Goal: Check status: Check status

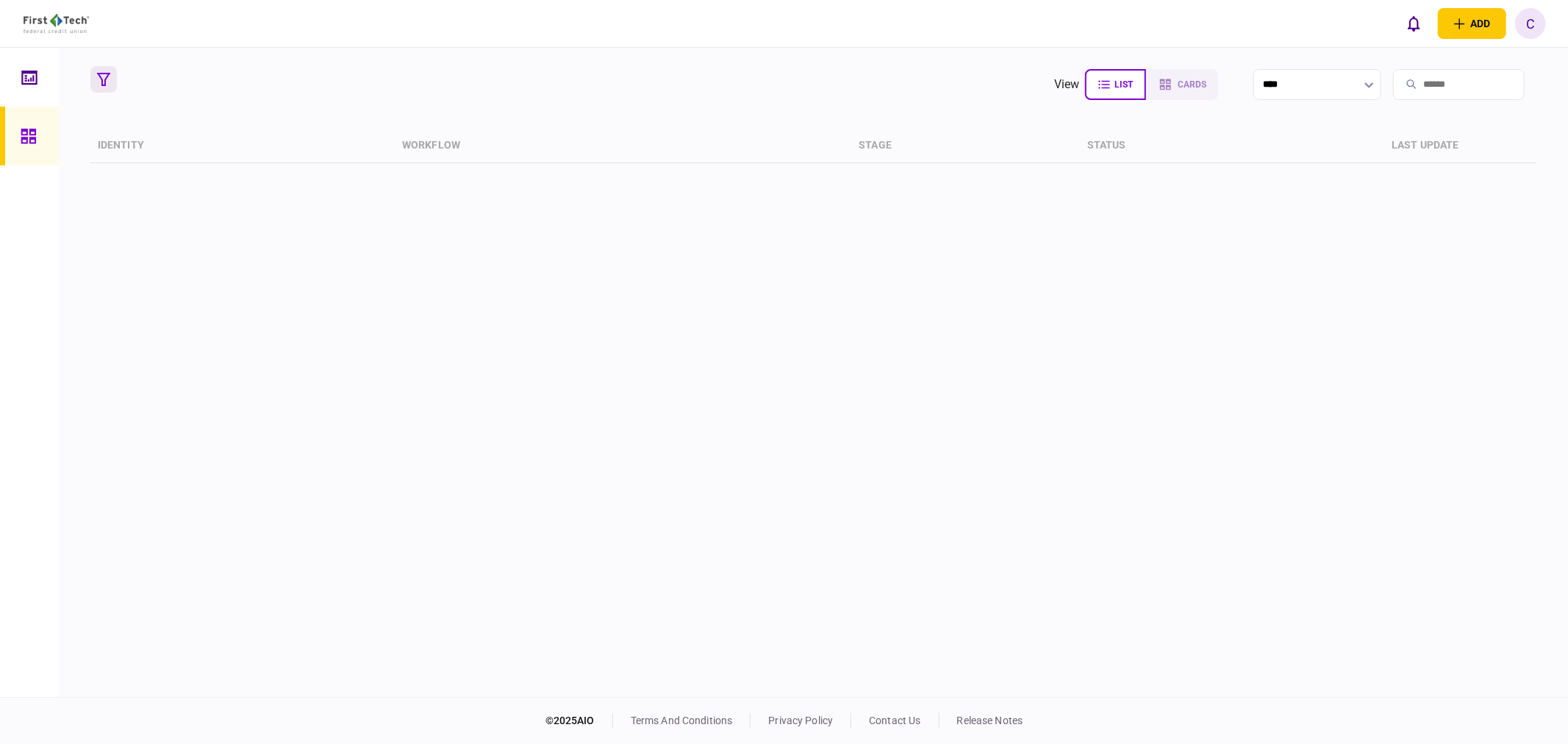
click at [108, 78] on icon "button" at bounding box center [104, 79] width 14 height 14
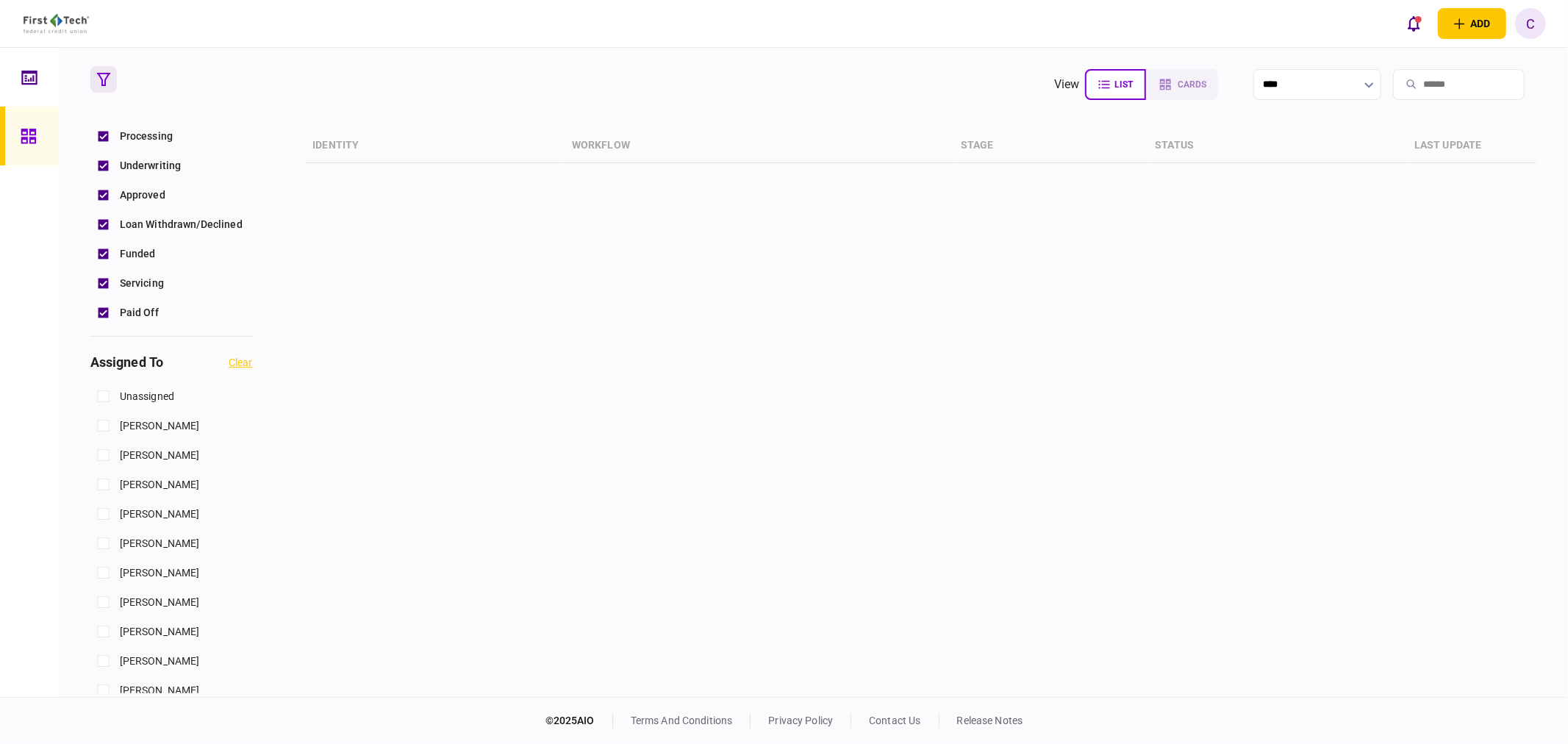
scroll to position [489, 0]
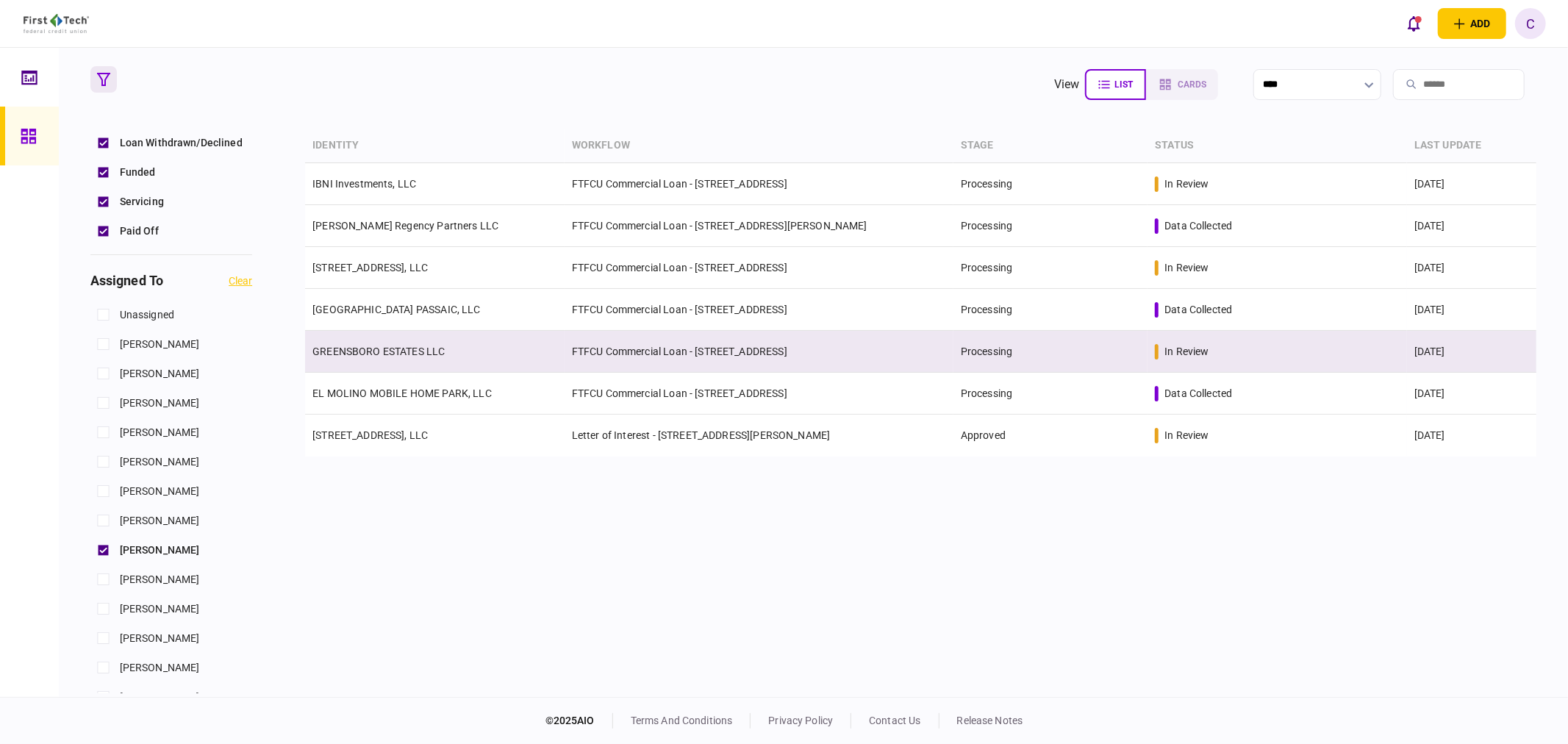
click at [362, 349] on link "GREENSBORO ESTATES LLC" at bounding box center [378, 351] width 132 height 12
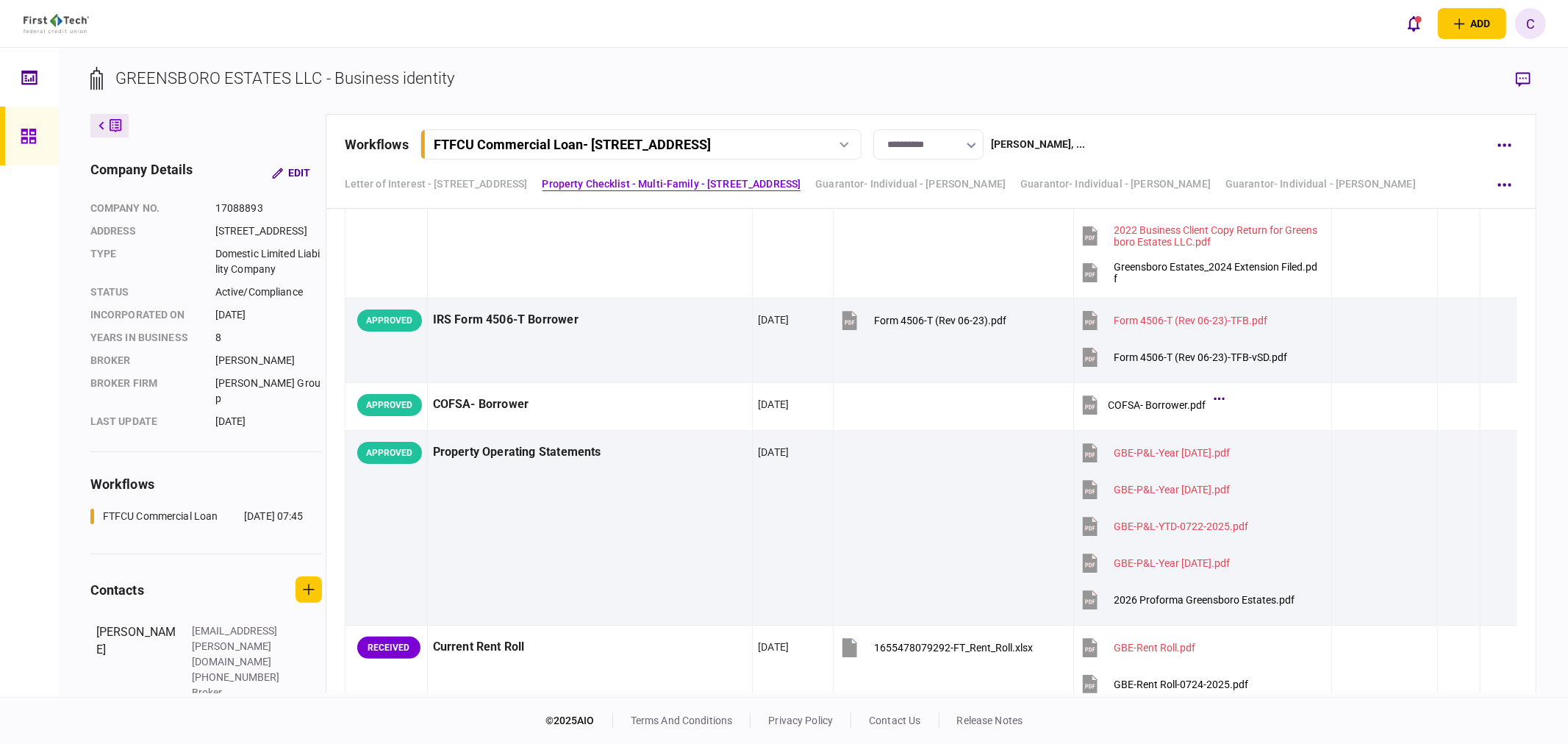
scroll to position [781, 0]
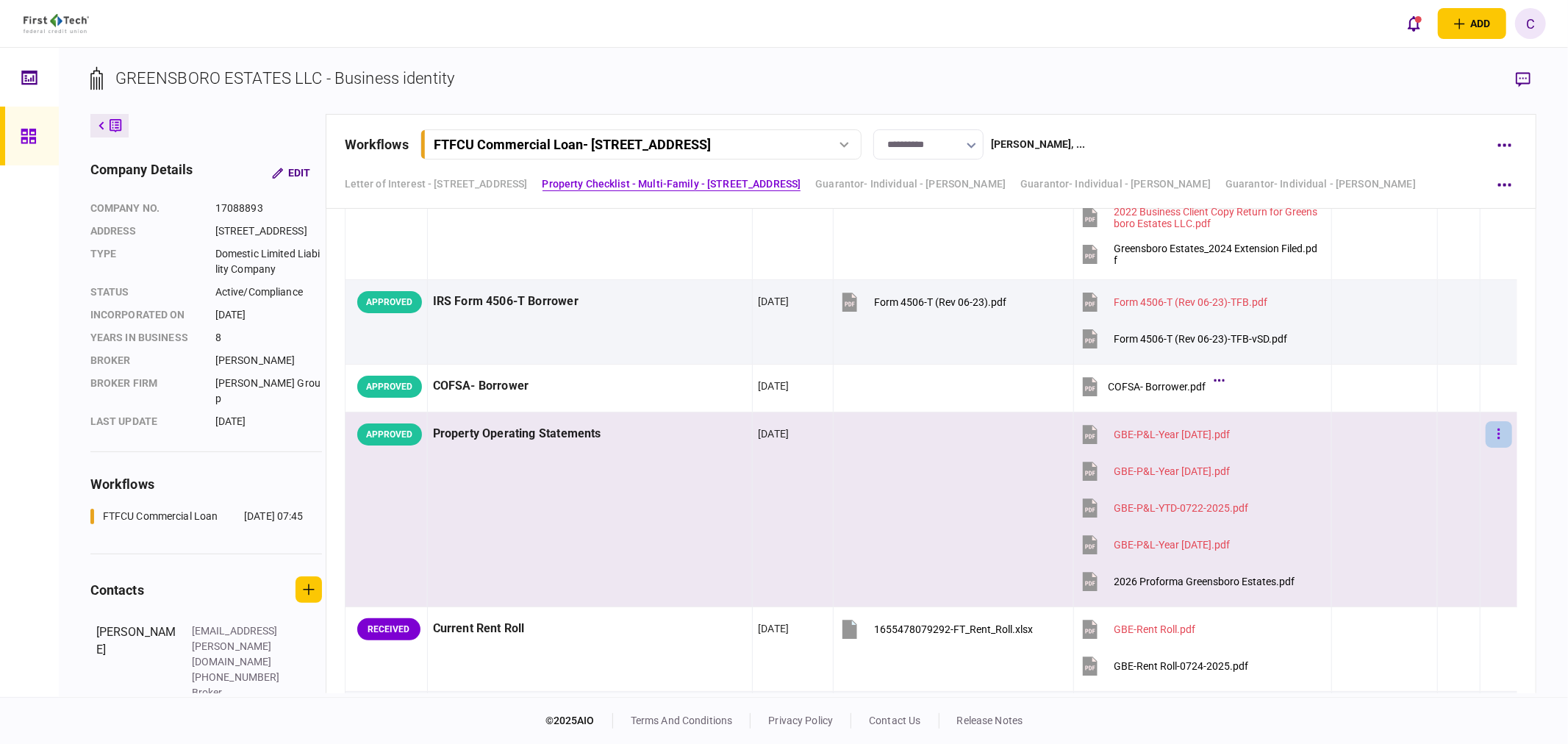
click at [1498, 439] on icon "button" at bounding box center [1499, 434] width 3 height 14
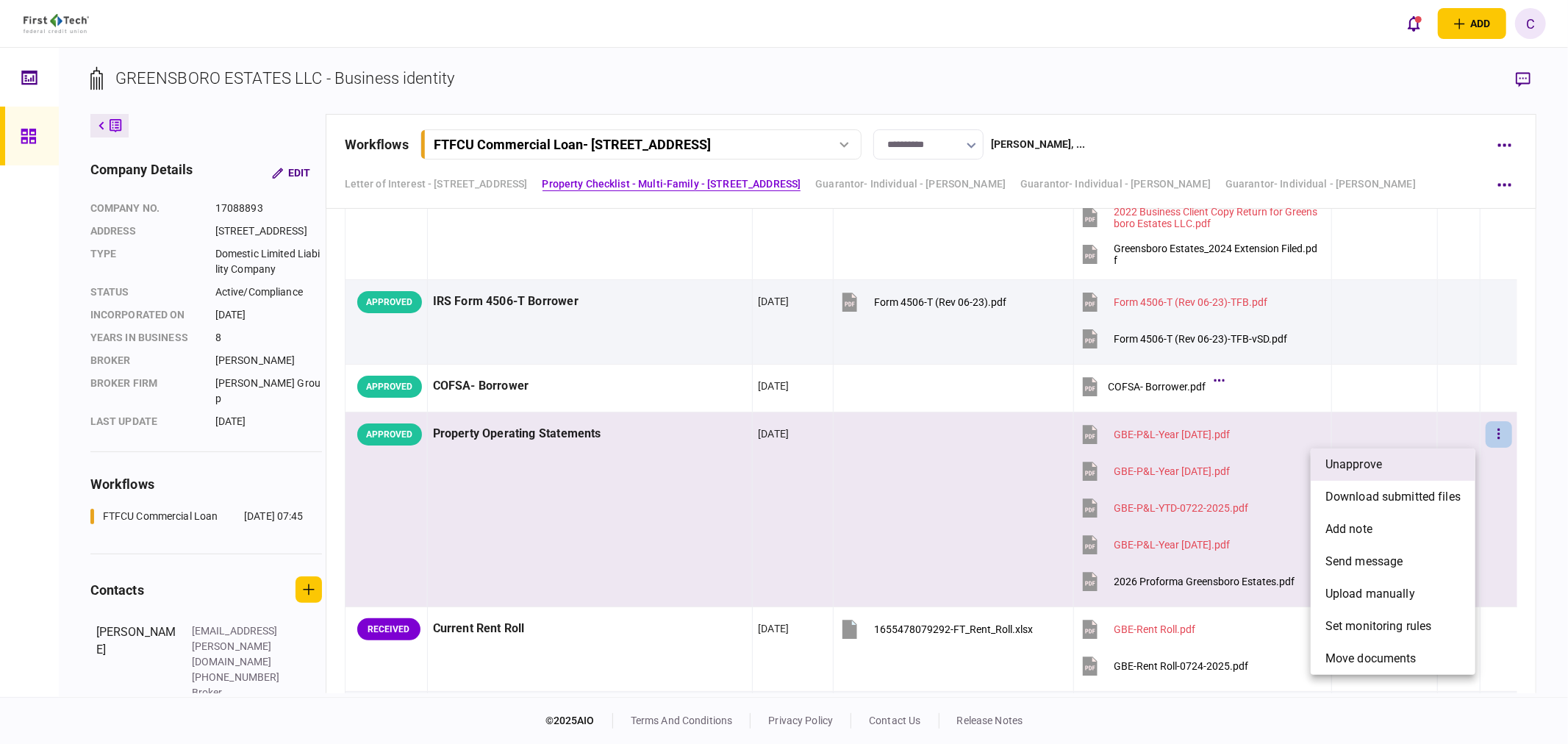
click at [1357, 465] on span "unapprove" at bounding box center [1354, 465] width 57 height 18
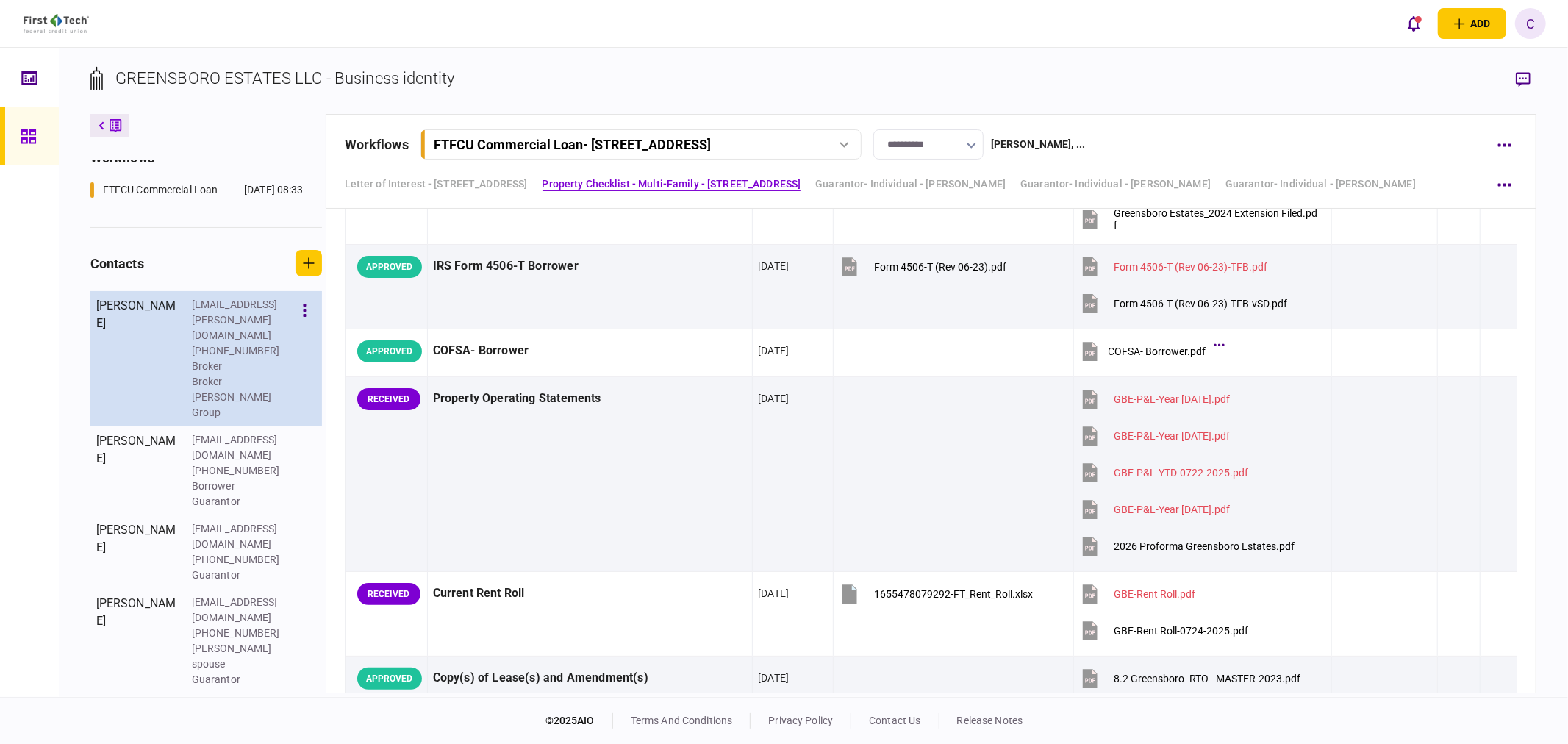
scroll to position [373, 0]
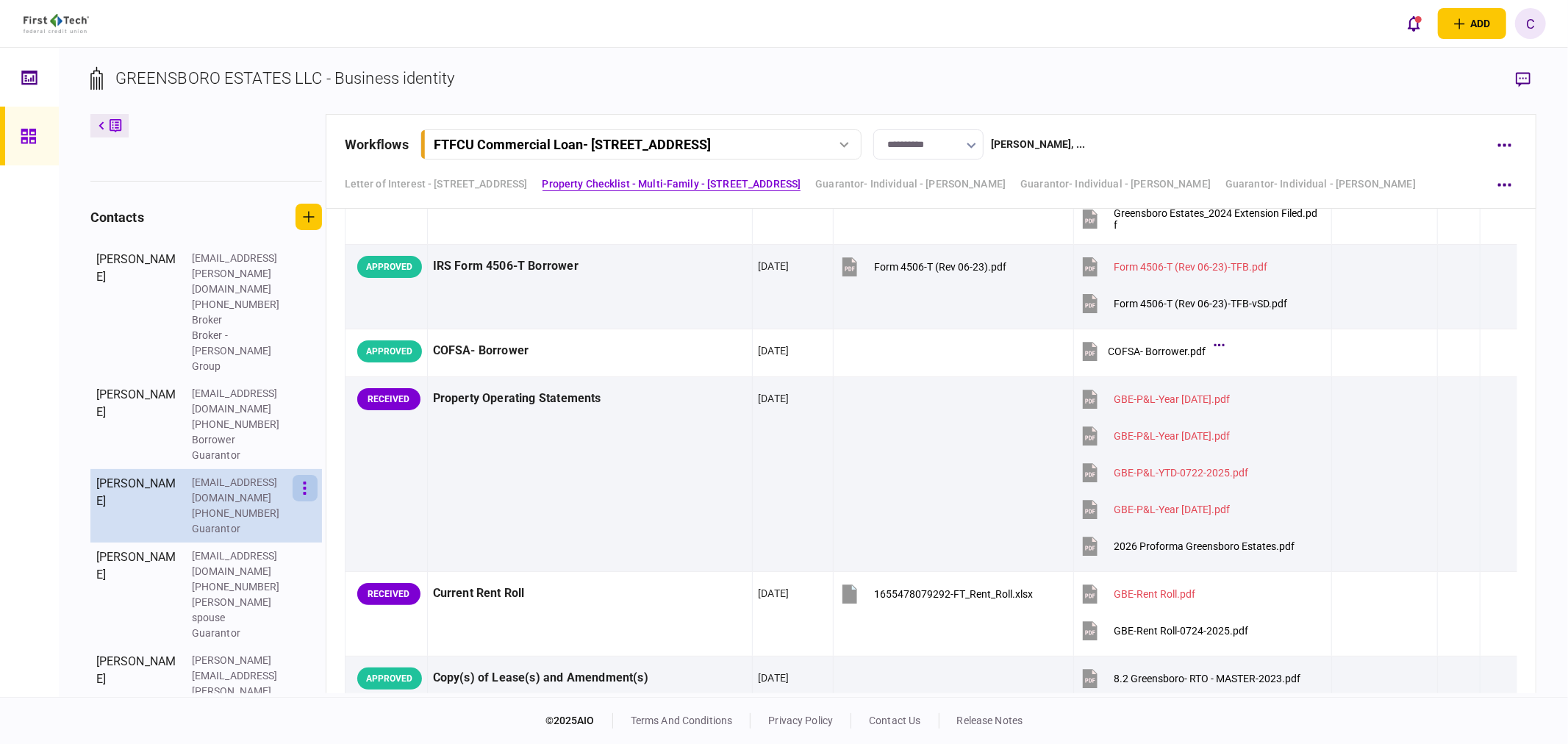
click at [307, 475] on button "button" at bounding box center [305, 488] width 25 height 26
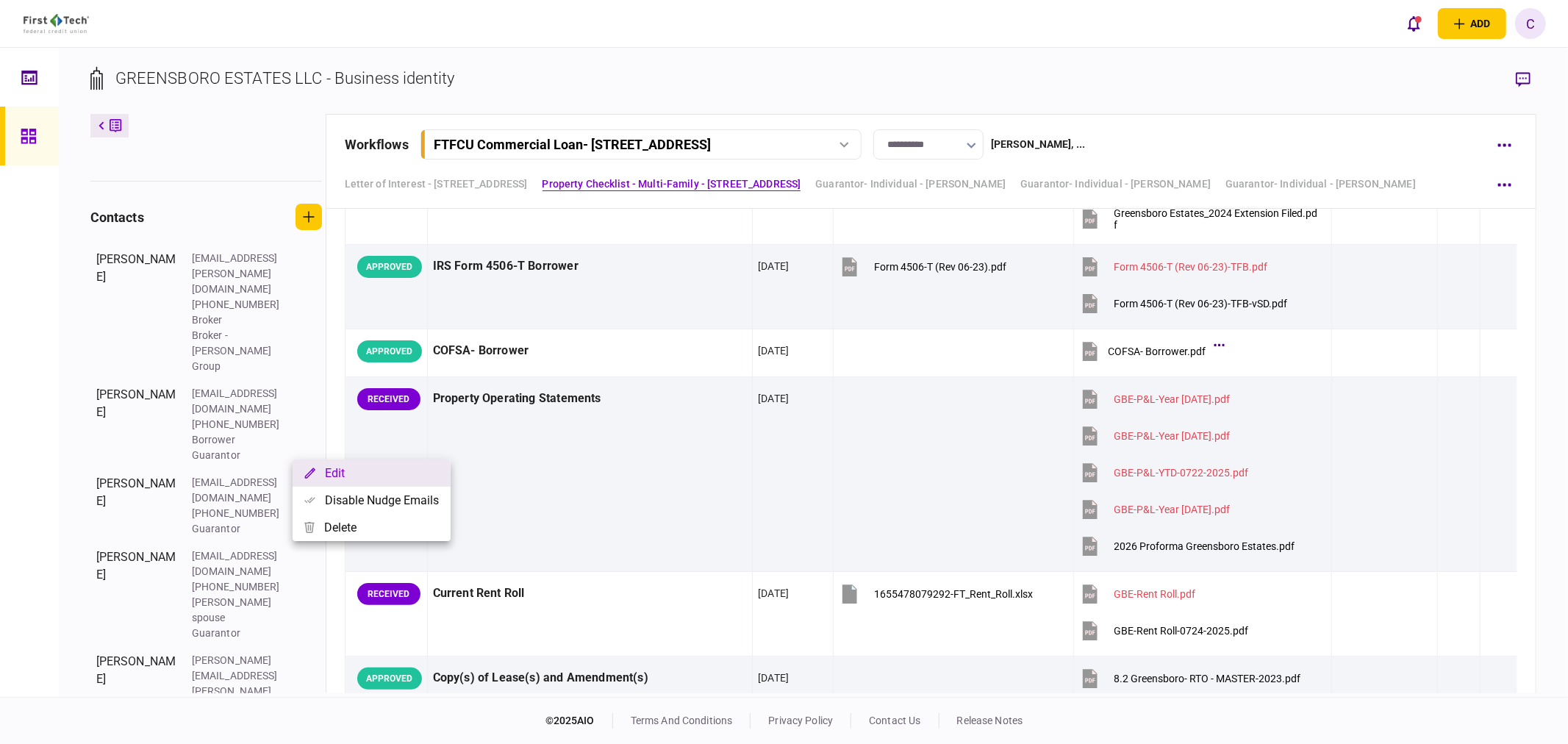
click at [361, 472] on button "Edit" at bounding box center [371, 473] width 158 height 27
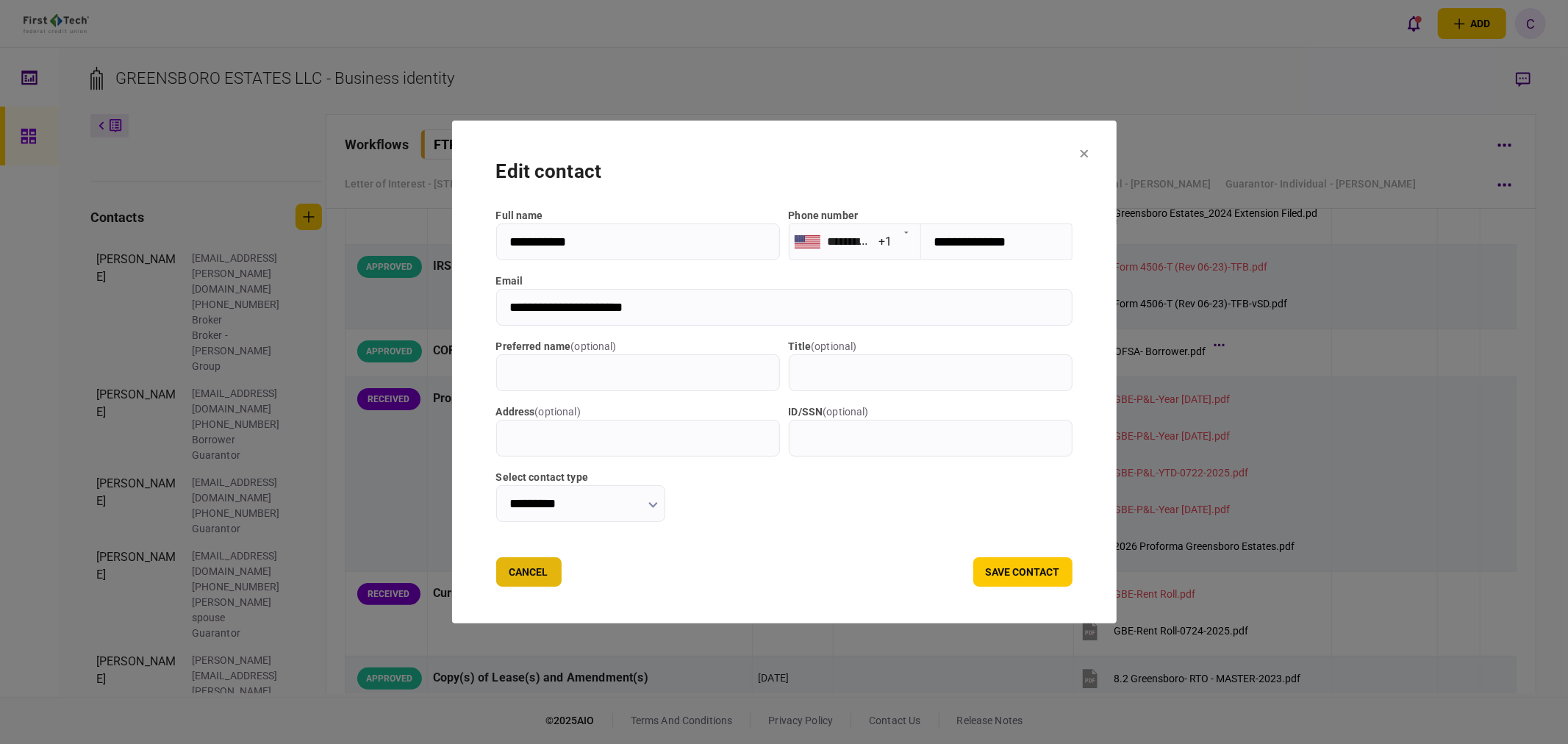
click at [496, 570] on button "Cancel" at bounding box center [529, 572] width 66 height 29
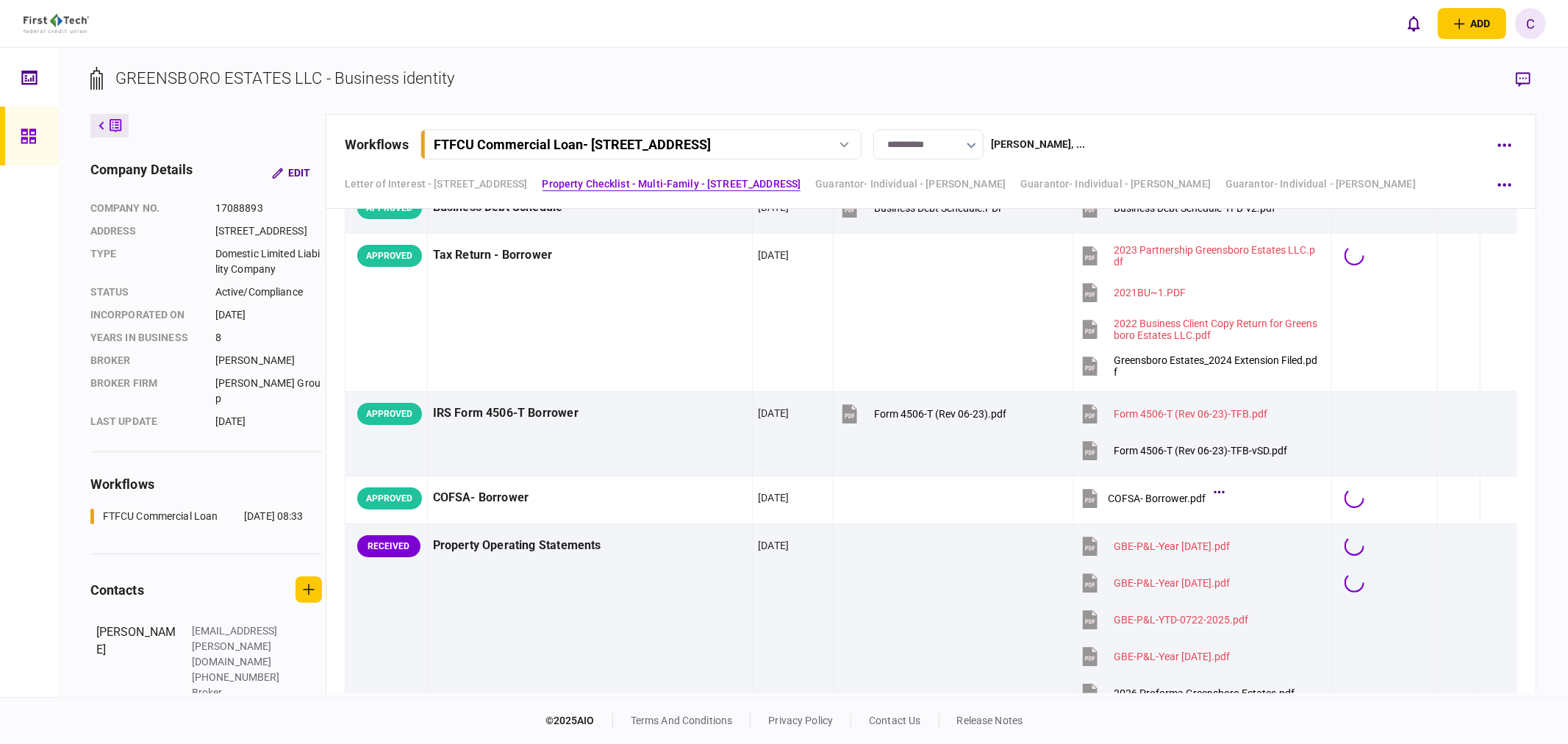
scroll to position [781, 0]
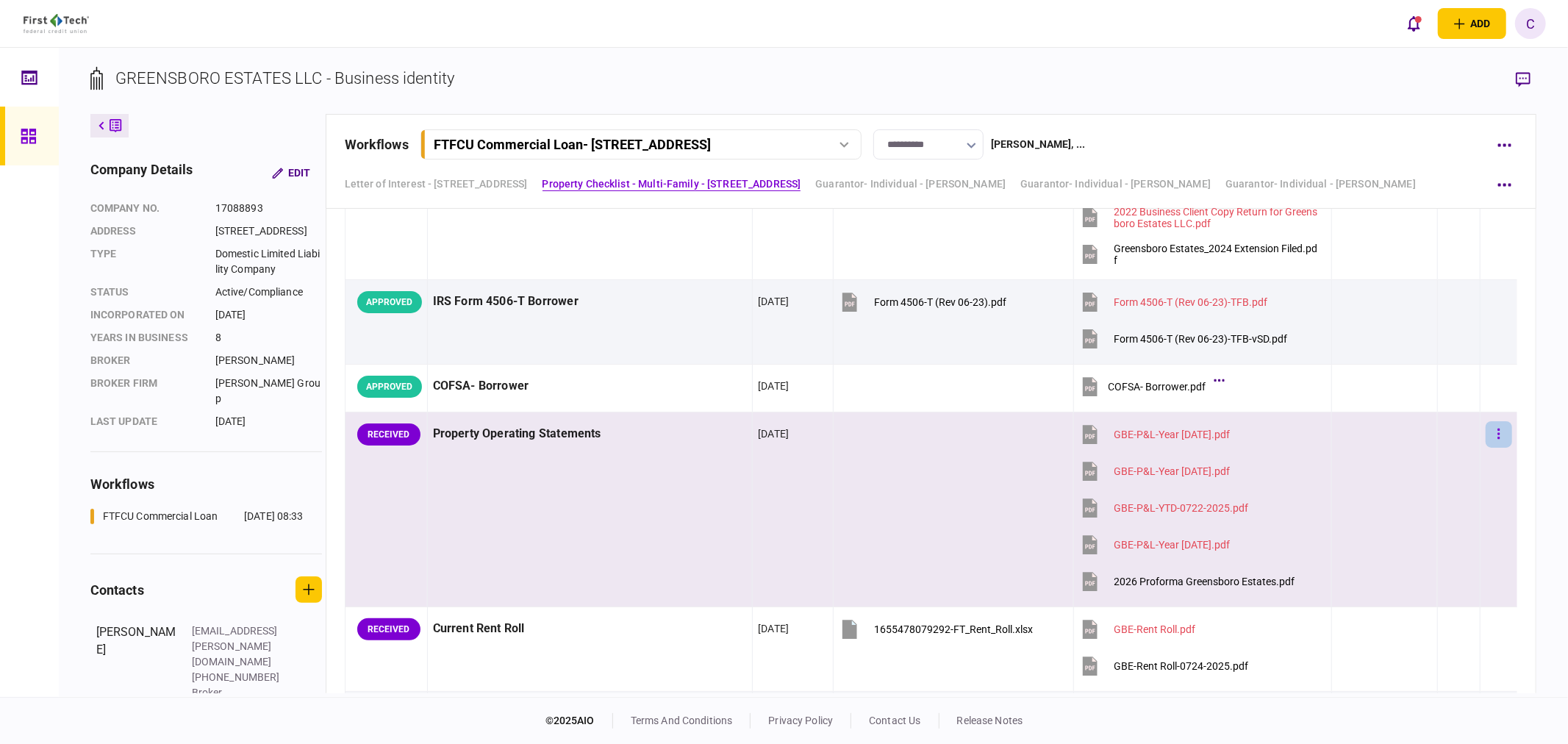
click at [1493, 427] on button "button" at bounding box center [1499, 434] width 26 height 26
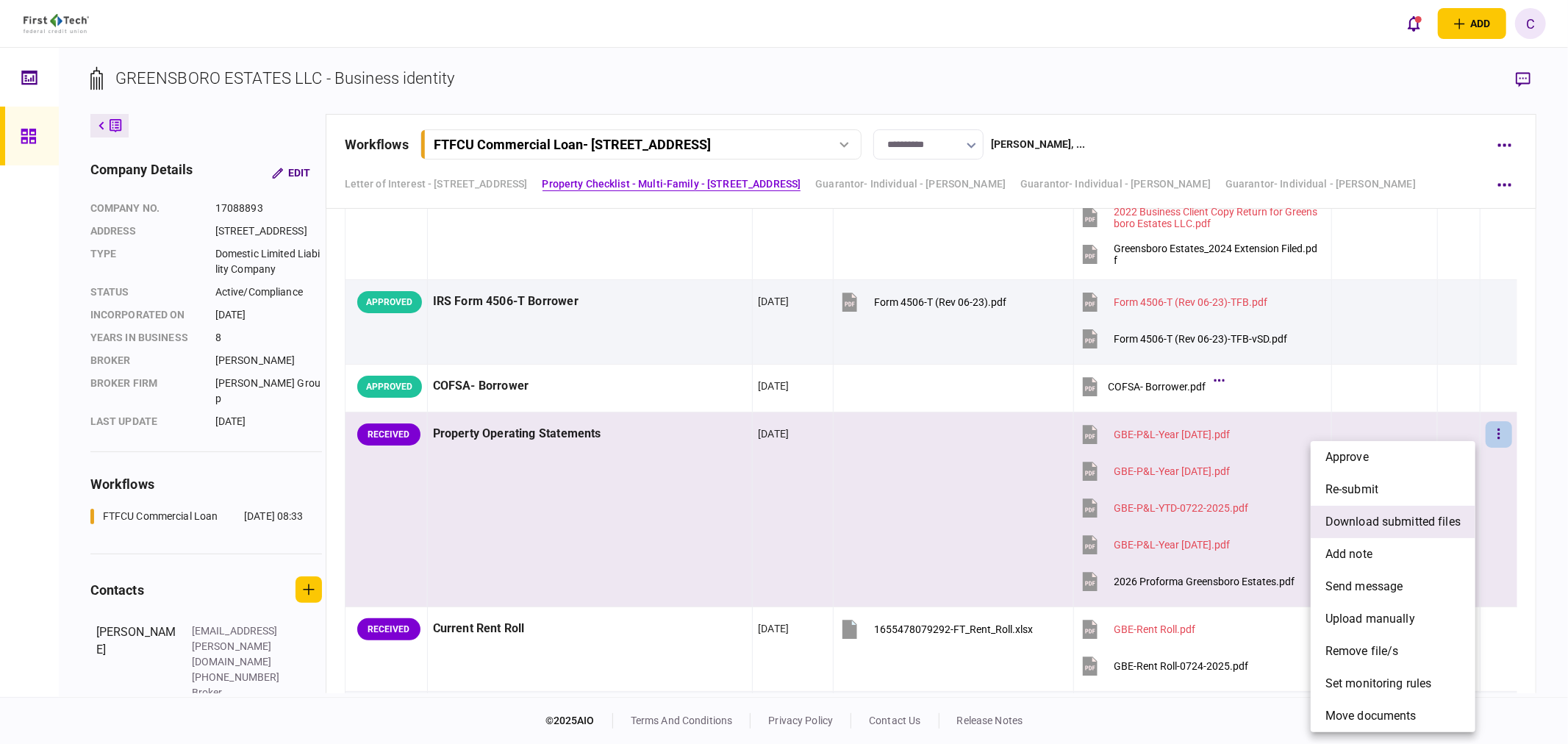
click at [1351, 517] on span "download submitted files" at bounding box center [1393, 522] width 135 height 18
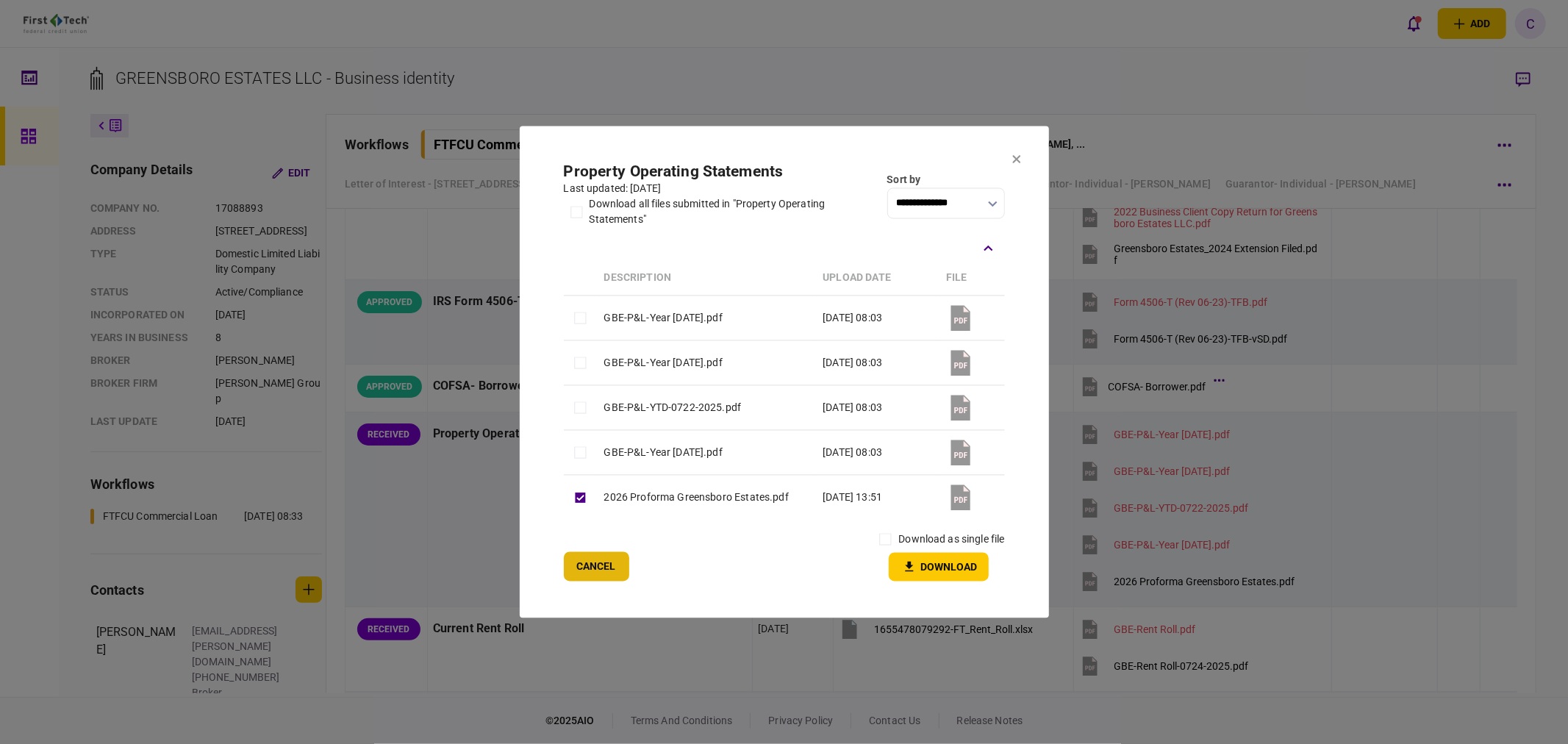
click at [582, 562] on button "Cancel" at bounding box center [596, 567] width 66 height 29
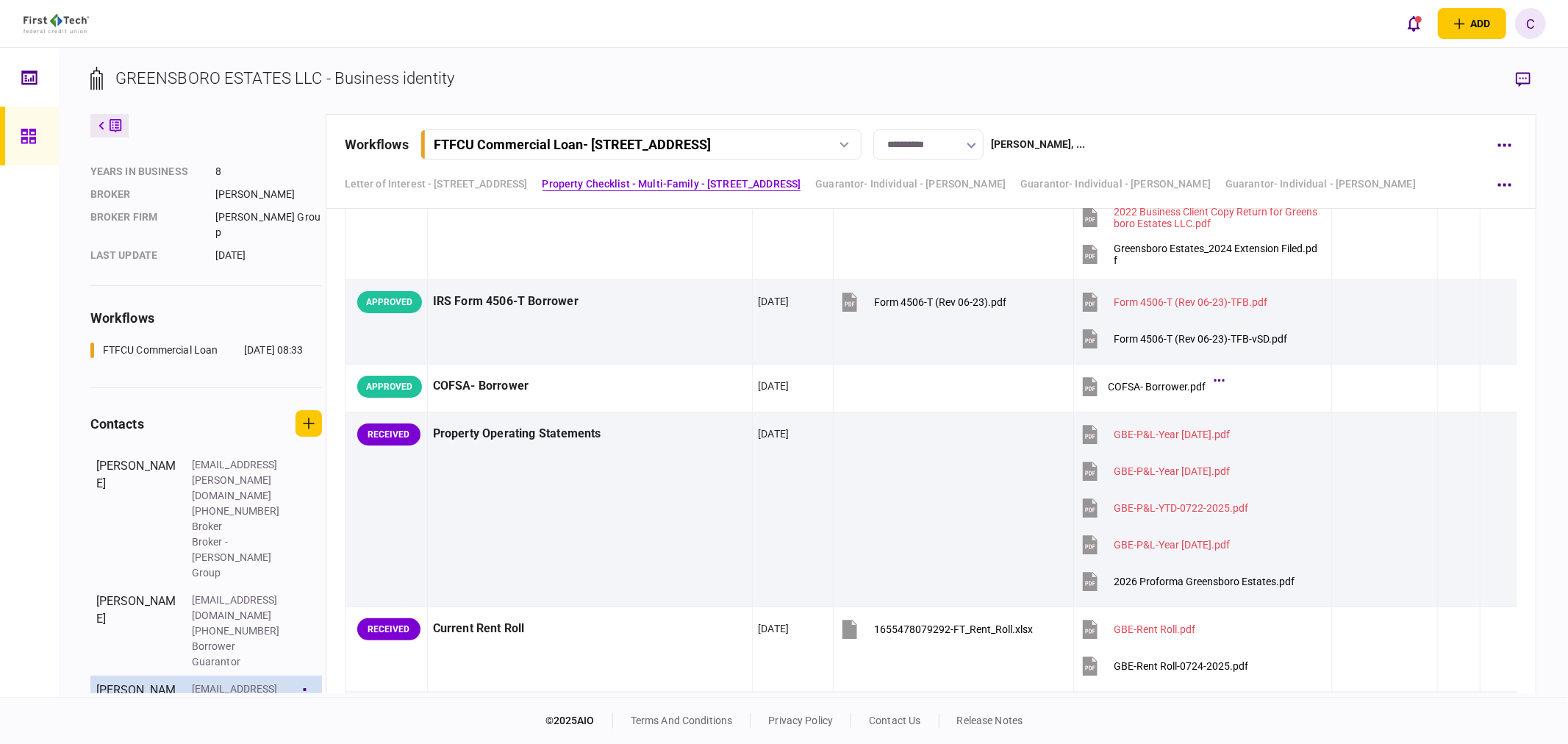
scroll to position [245, 0]
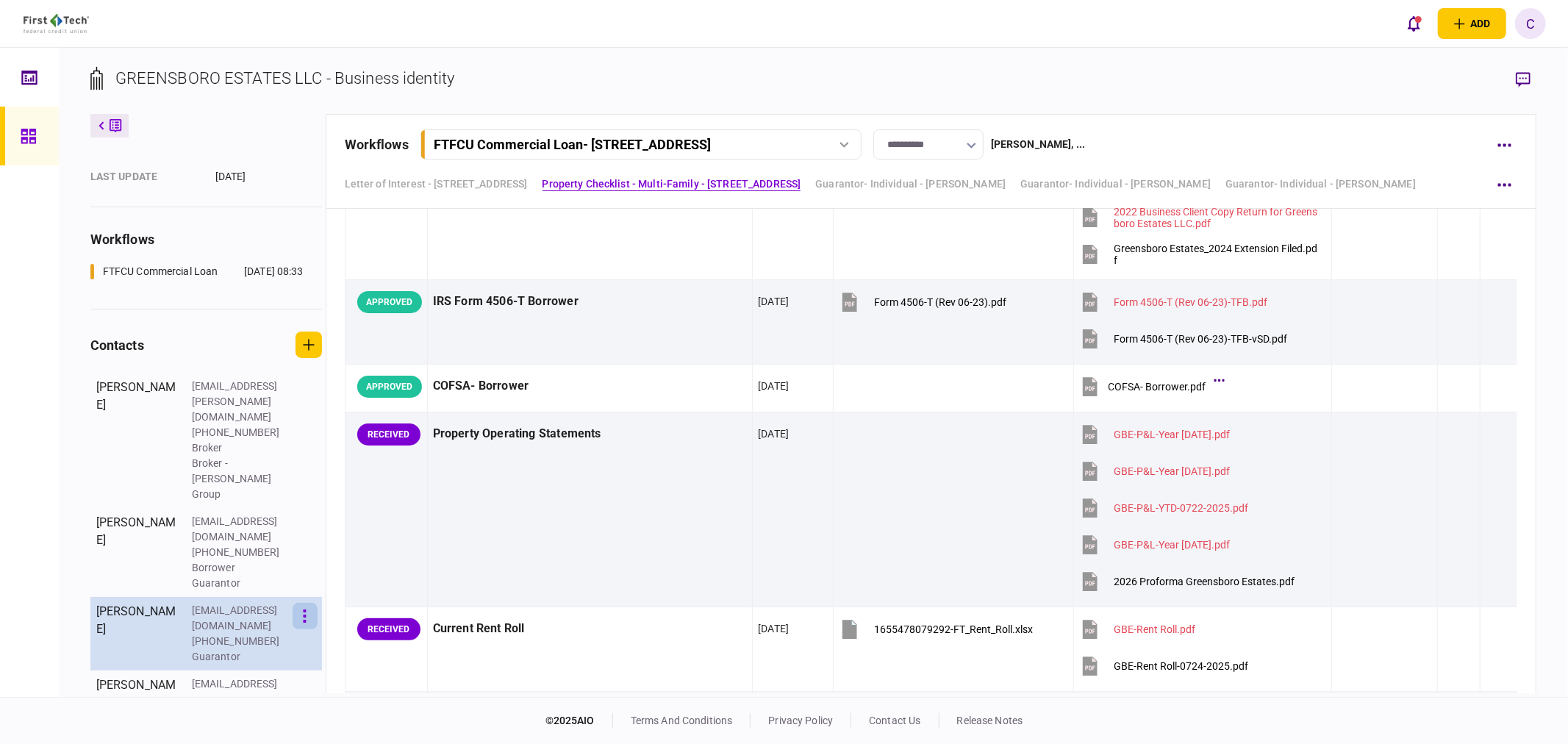
click at [303, 610] on icon "button" at bounding box center [304, 617] width 3 height 14
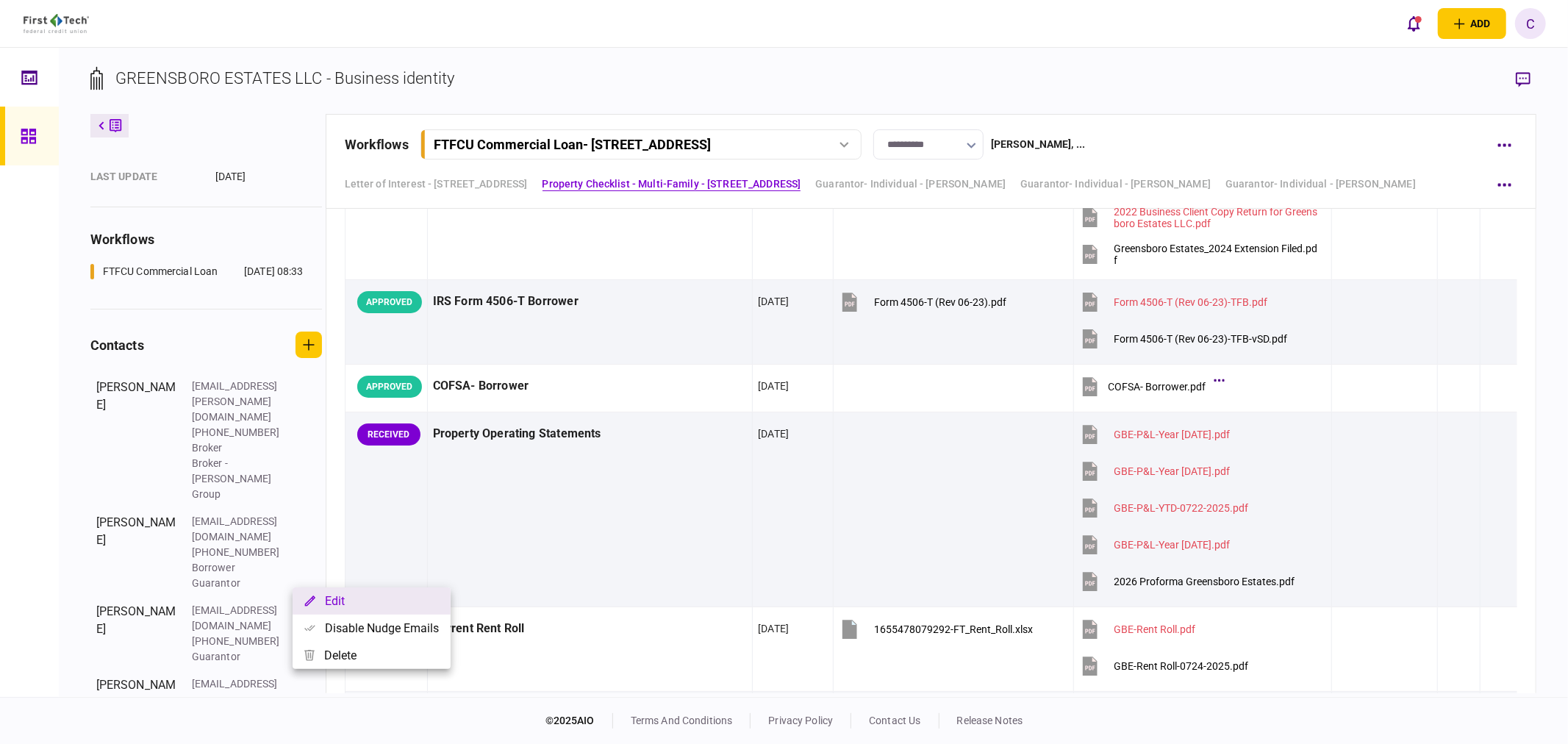
click at [360, 606] on button "Edit" at bounding box center [371, 601] width 158 height 27
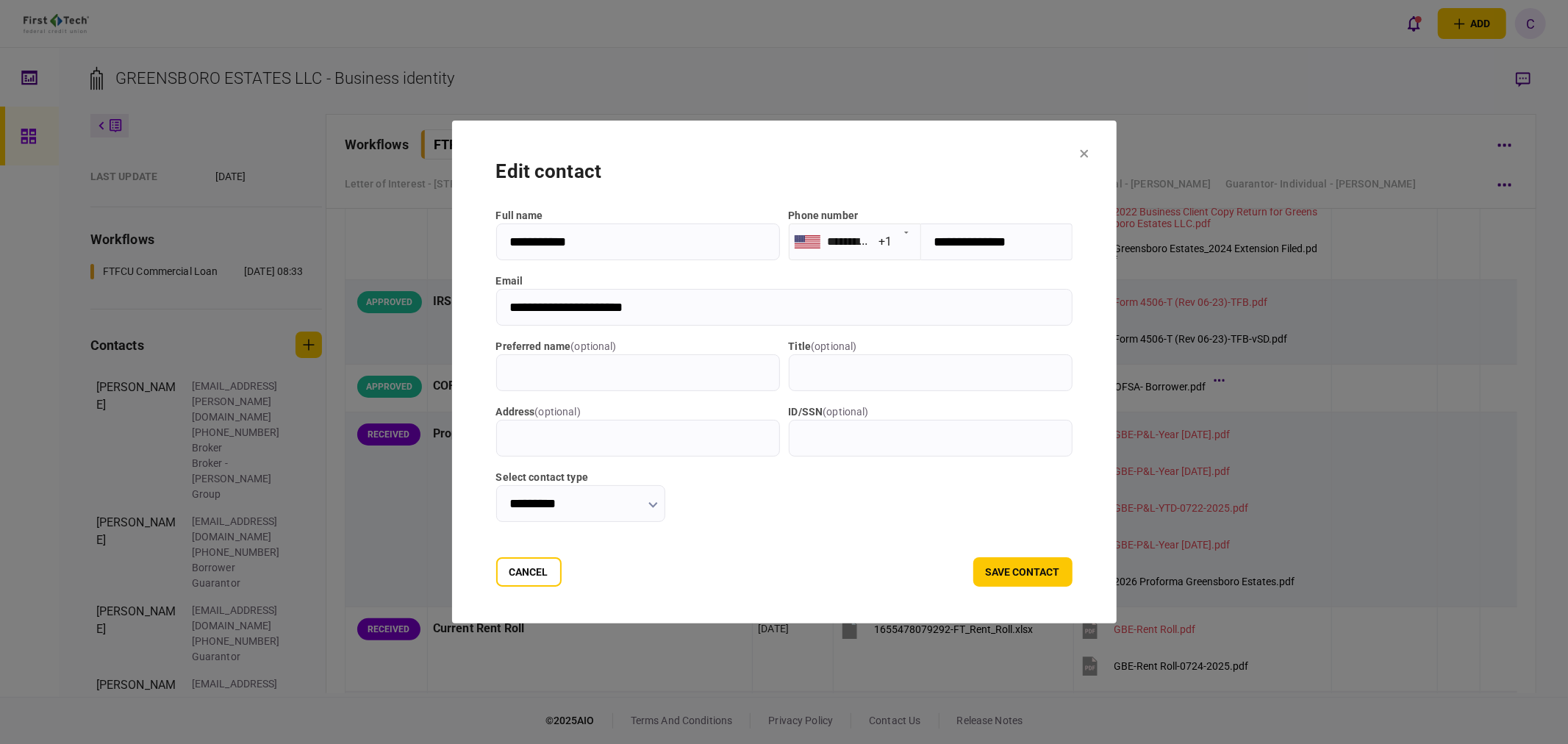
drag, startPoint x: 648, startPoint y: 306, endPoint x: 406, endPoint y: 308, distance: 242.0
click at [406, 308] on div "**********" at bounding box center [784, 372] width 1568 height 744
click at [518, 578] on button "Cancel" at bounding box center [529, 572] width 66 height 29
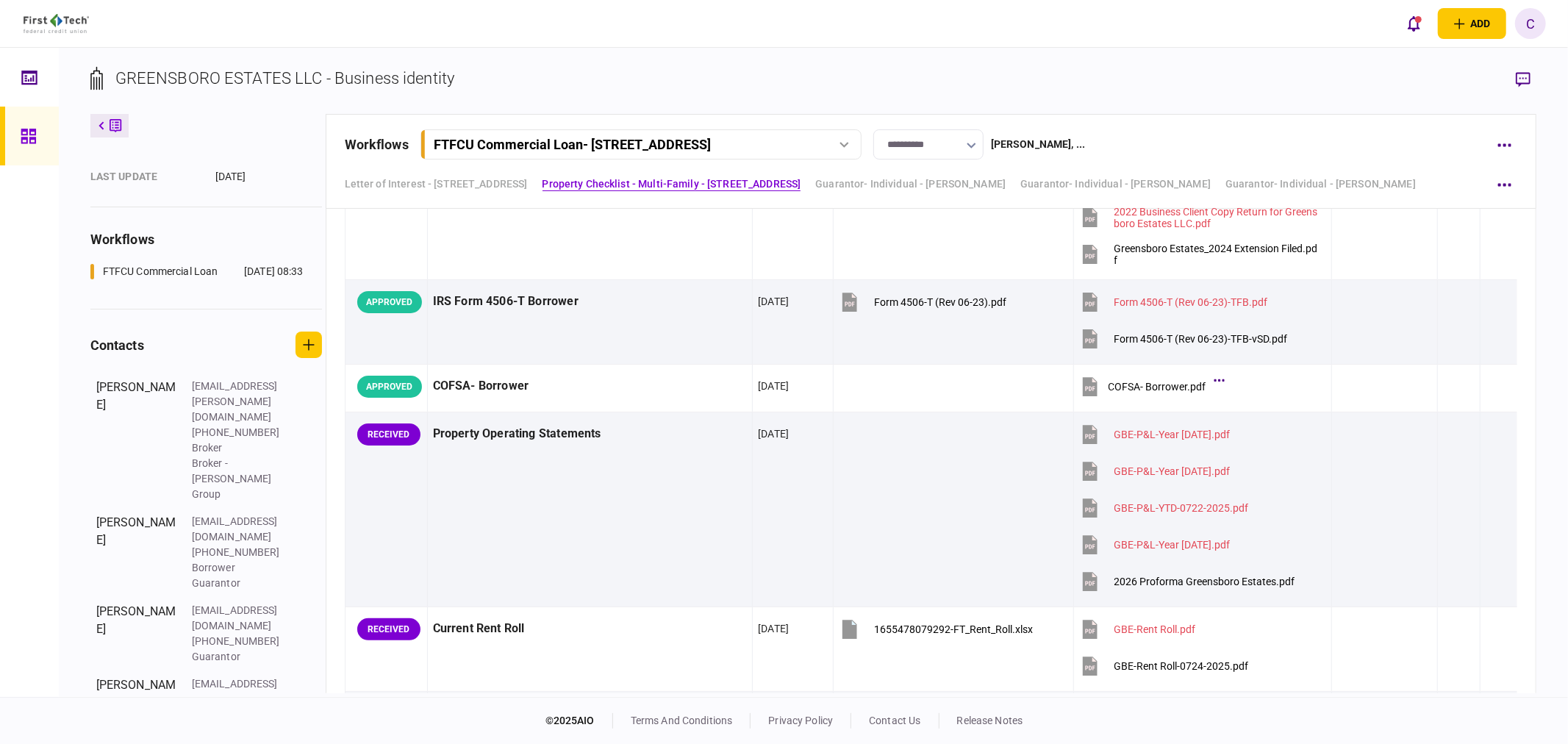
drag, startPoint x: 960, startPoint y: 92, endPoint x: 892, endPoint y: 104, distance: 69.1
click at [960, 92] on section "GREENSBORO ESTATES LLC - Business identity" at bounding box center [813, 90] width 1447 height 48
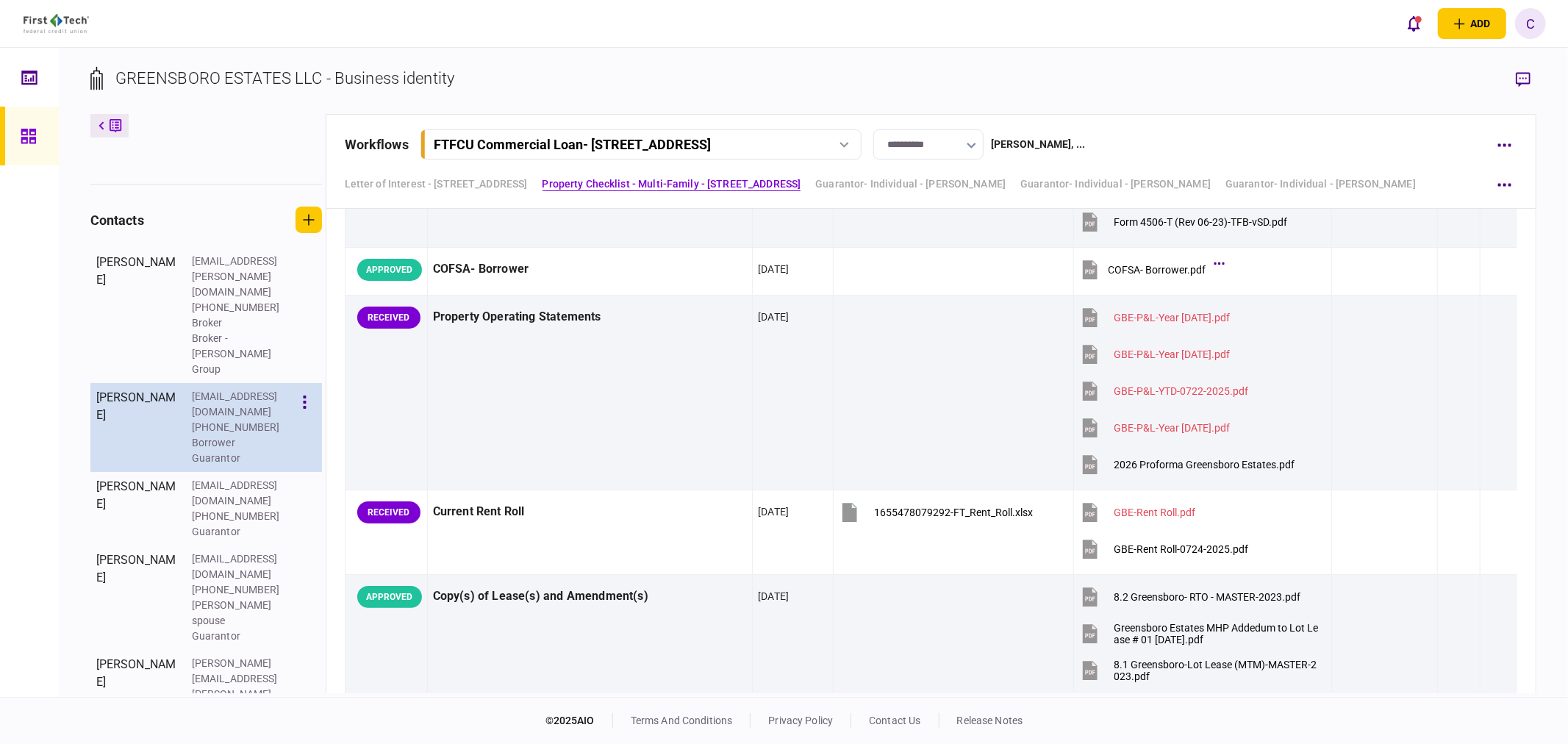
scroll to position [373, 0]
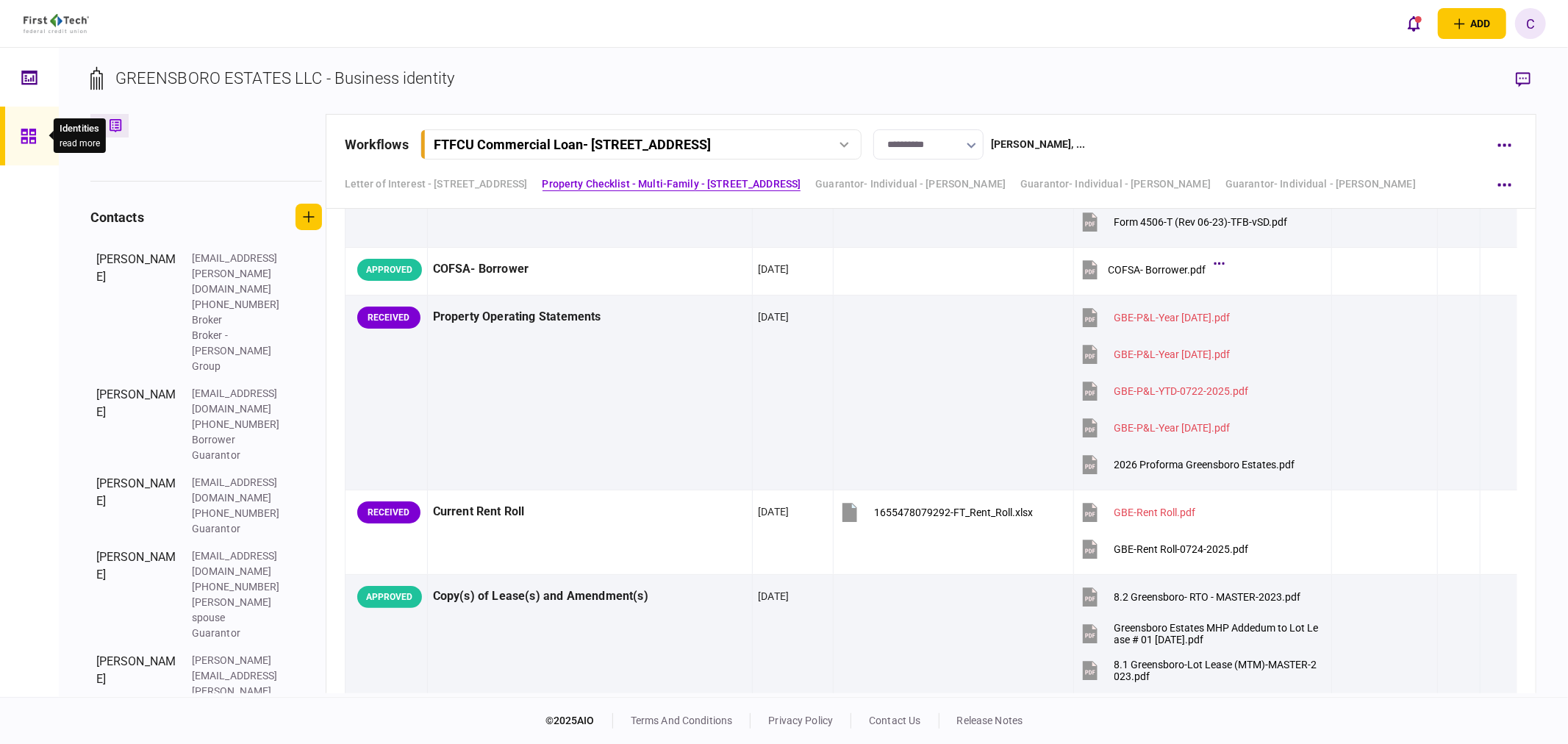
click at [37, 138] on div at bounding box center [32, 136] width 23 height 59
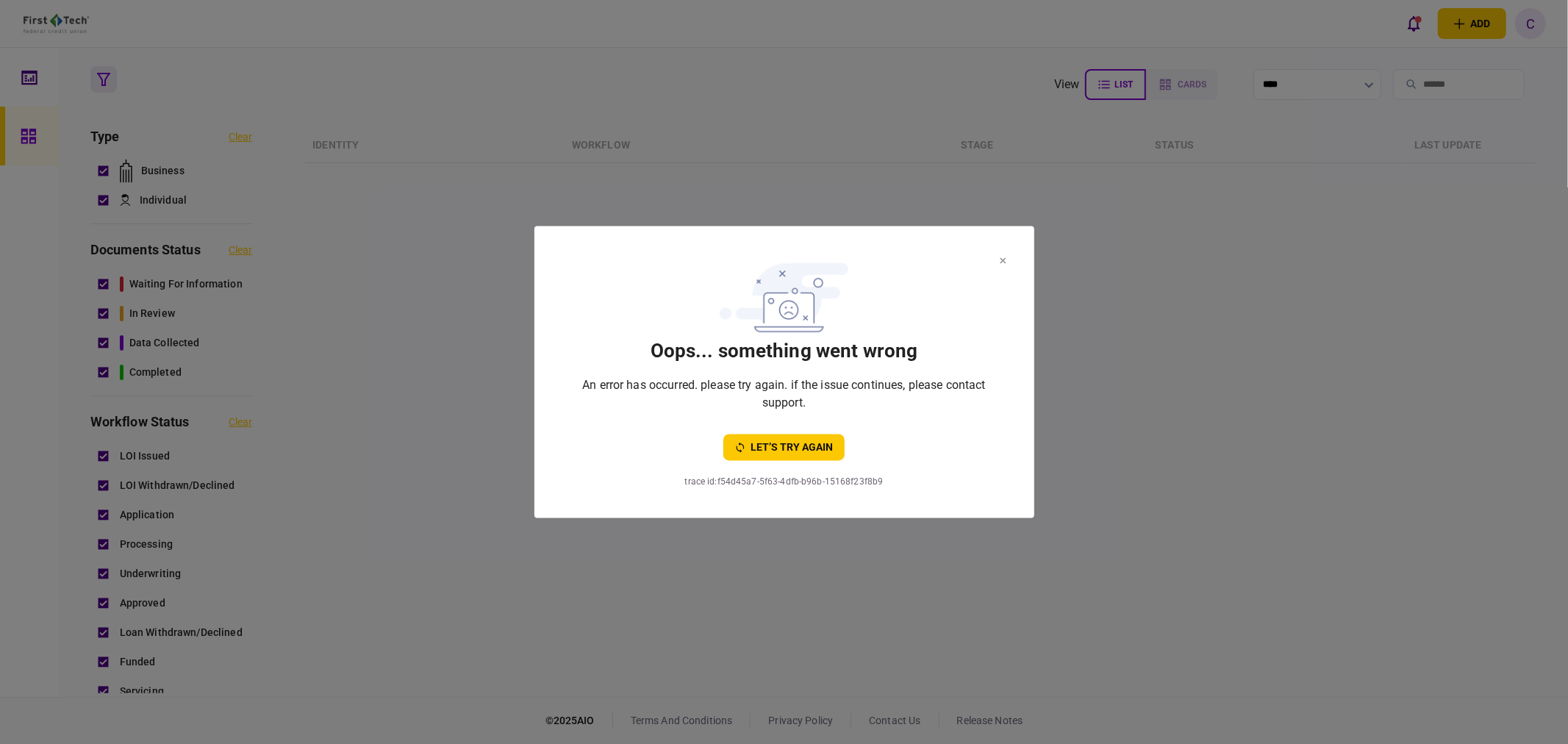
click at [1008, 257] on section "oops... something went wrong An error has occurred. please try again. if the is…" at bounding box center [784, 372] width 500 height 292
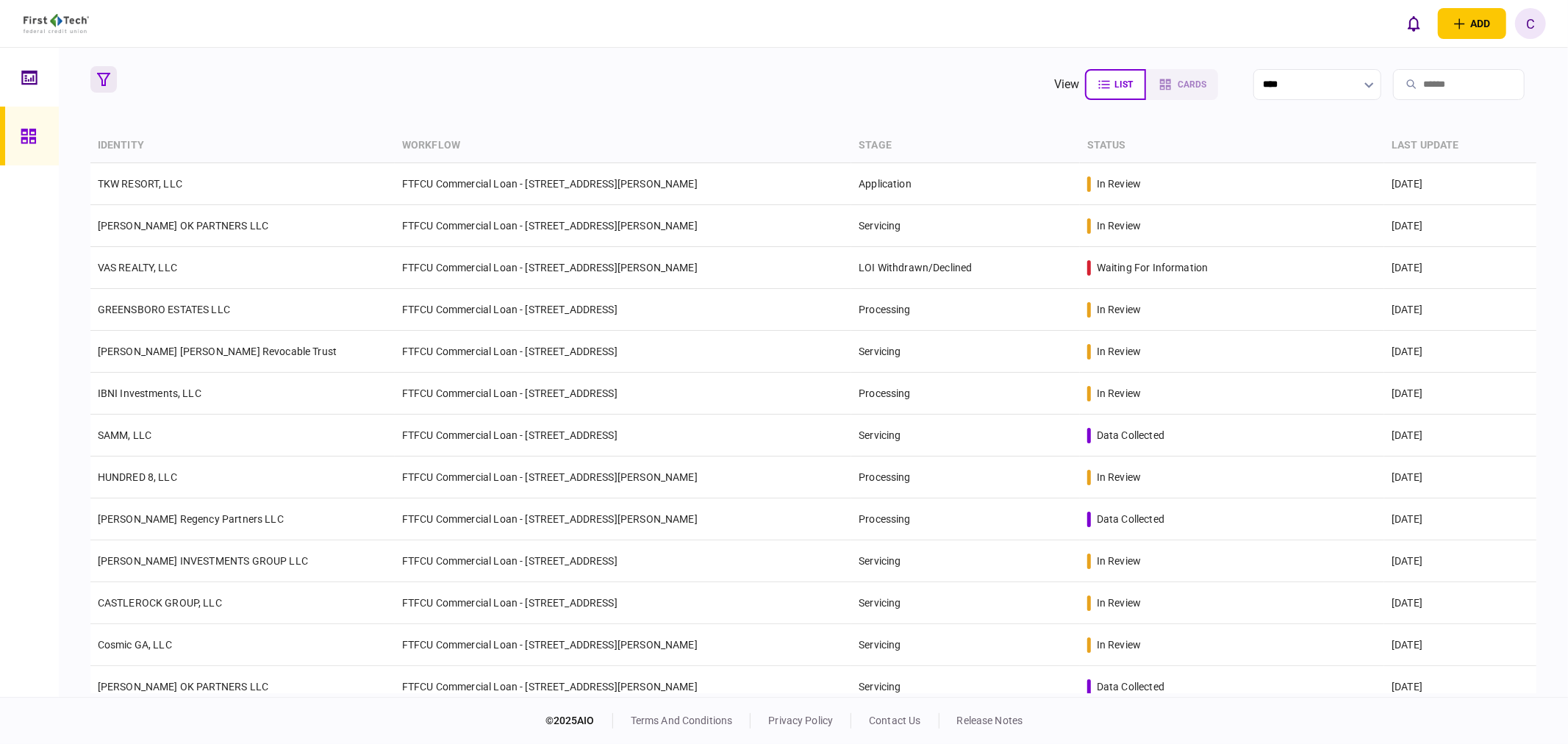
click at [104, 72] on icon "button" at bounding box center [104, 79] width 14 height 14
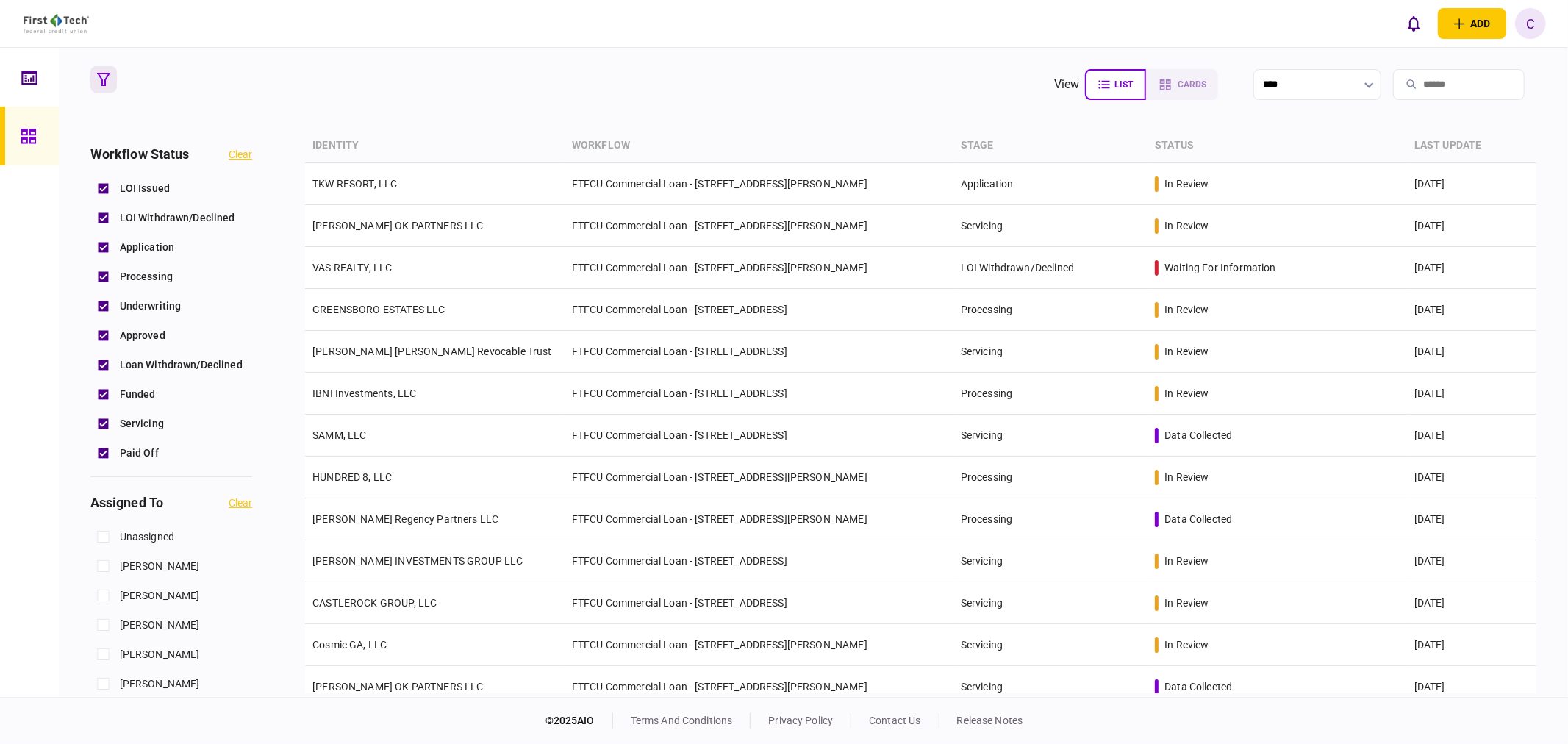
scroll to position [489, 0]
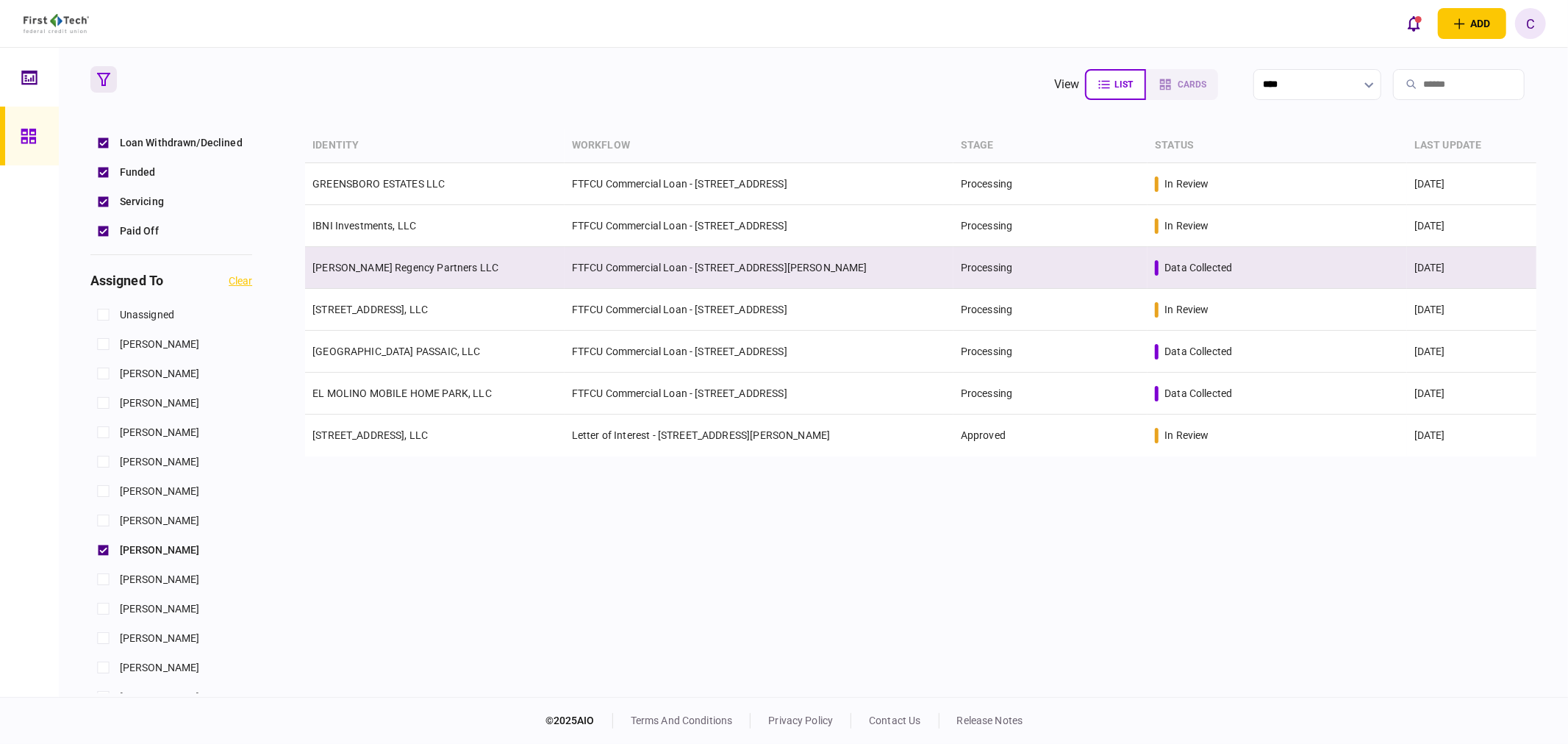
click at [381, 266] on link "[PERSON_NAME] Regency Partners LLC" at bounding box center [405, 267] width 186 height 12
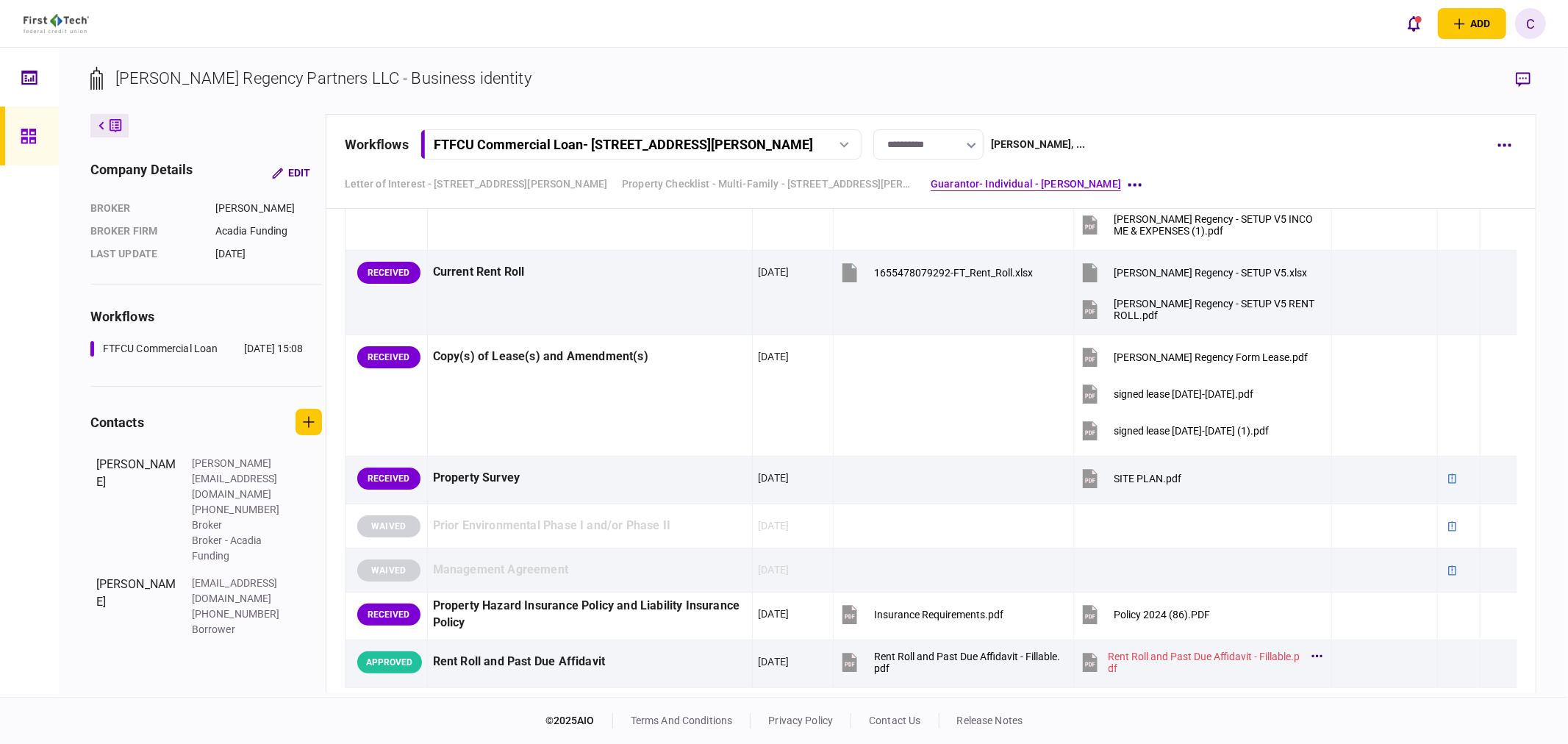
scroll to position [1061, 0]
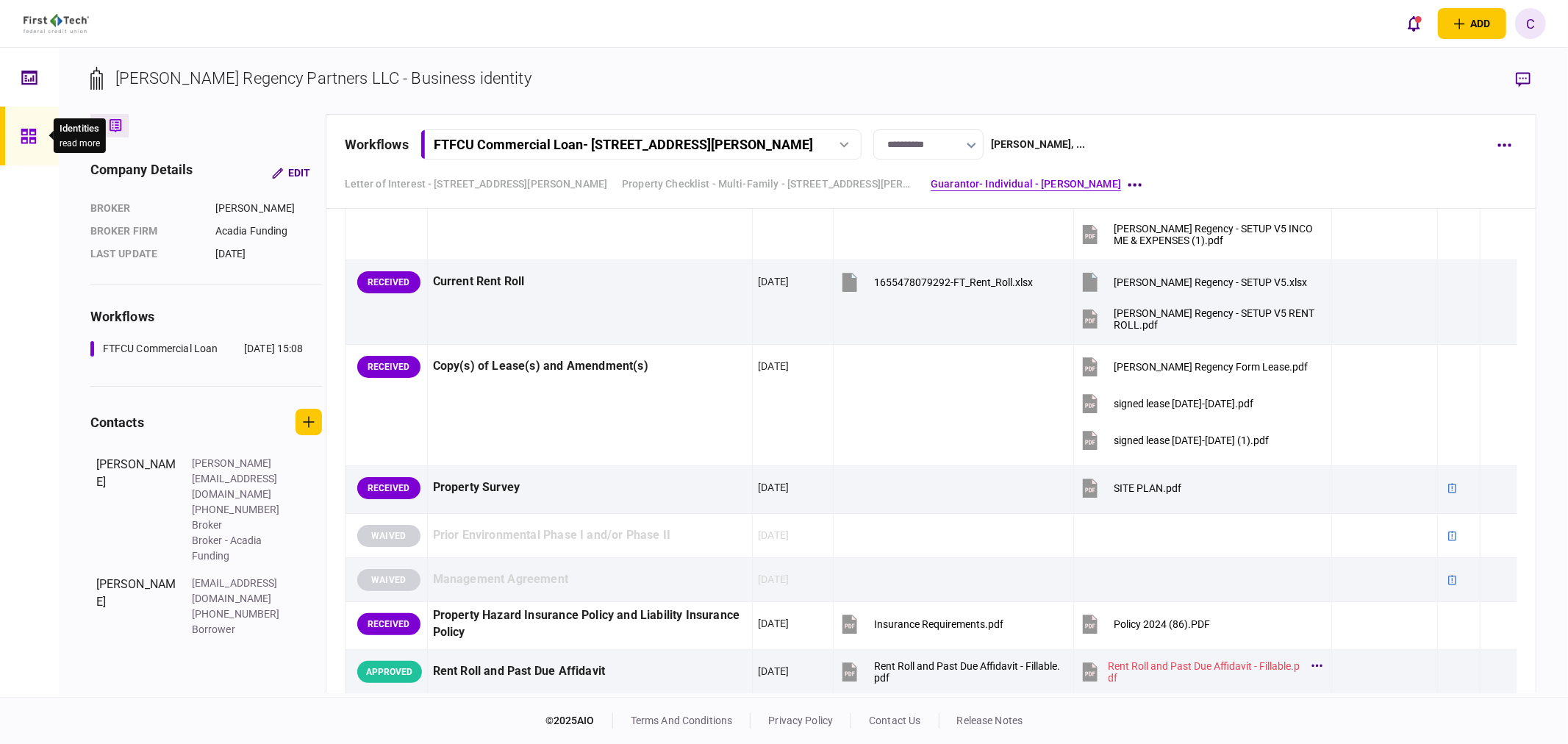
click at [28, 134] on icon at bounding box center [28, 136] width 17 height 17
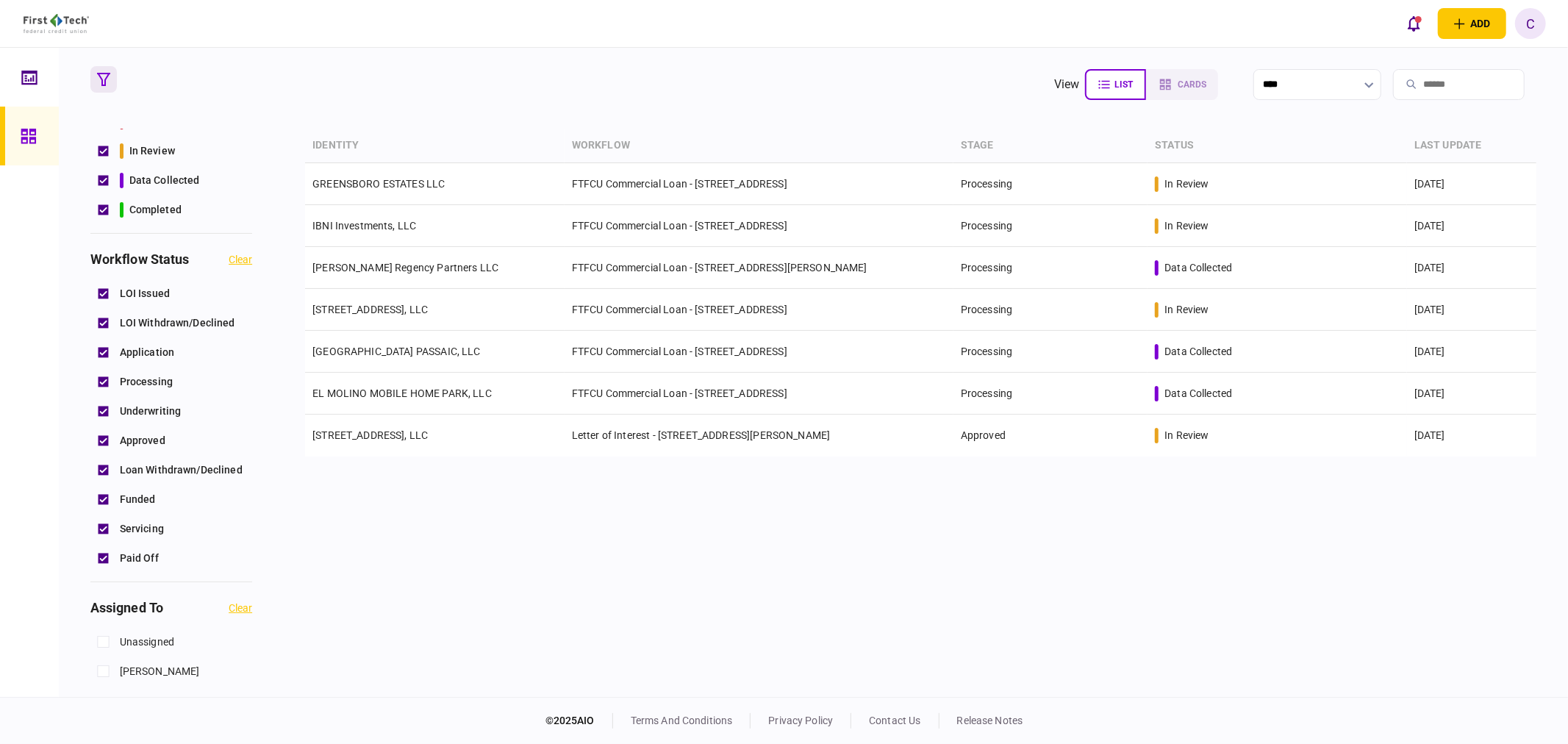
scroll to position [245, 0]
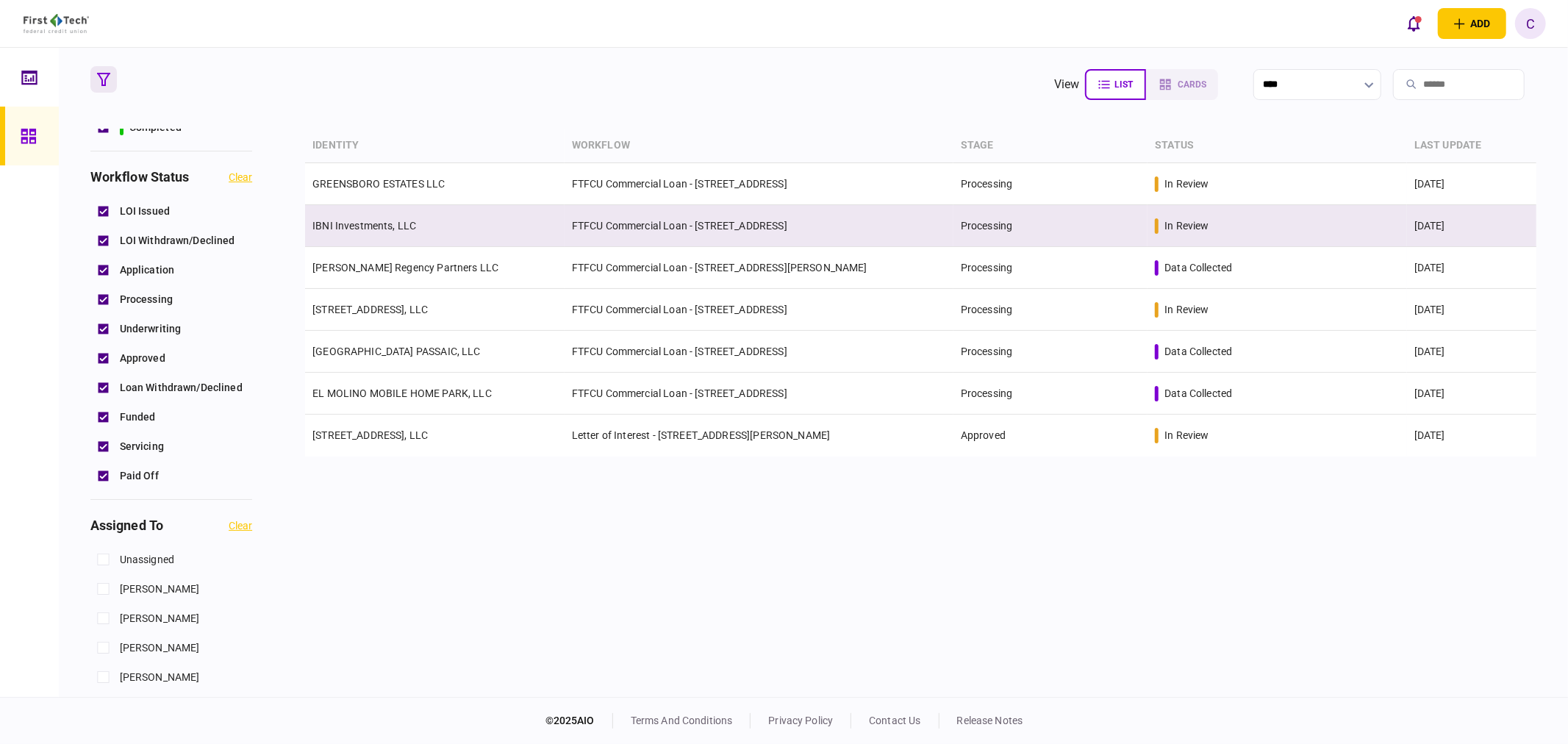
click at [366, 235] on td "IBNI Investments, LLC" at bounding box center [435, 226] width 259 height 42
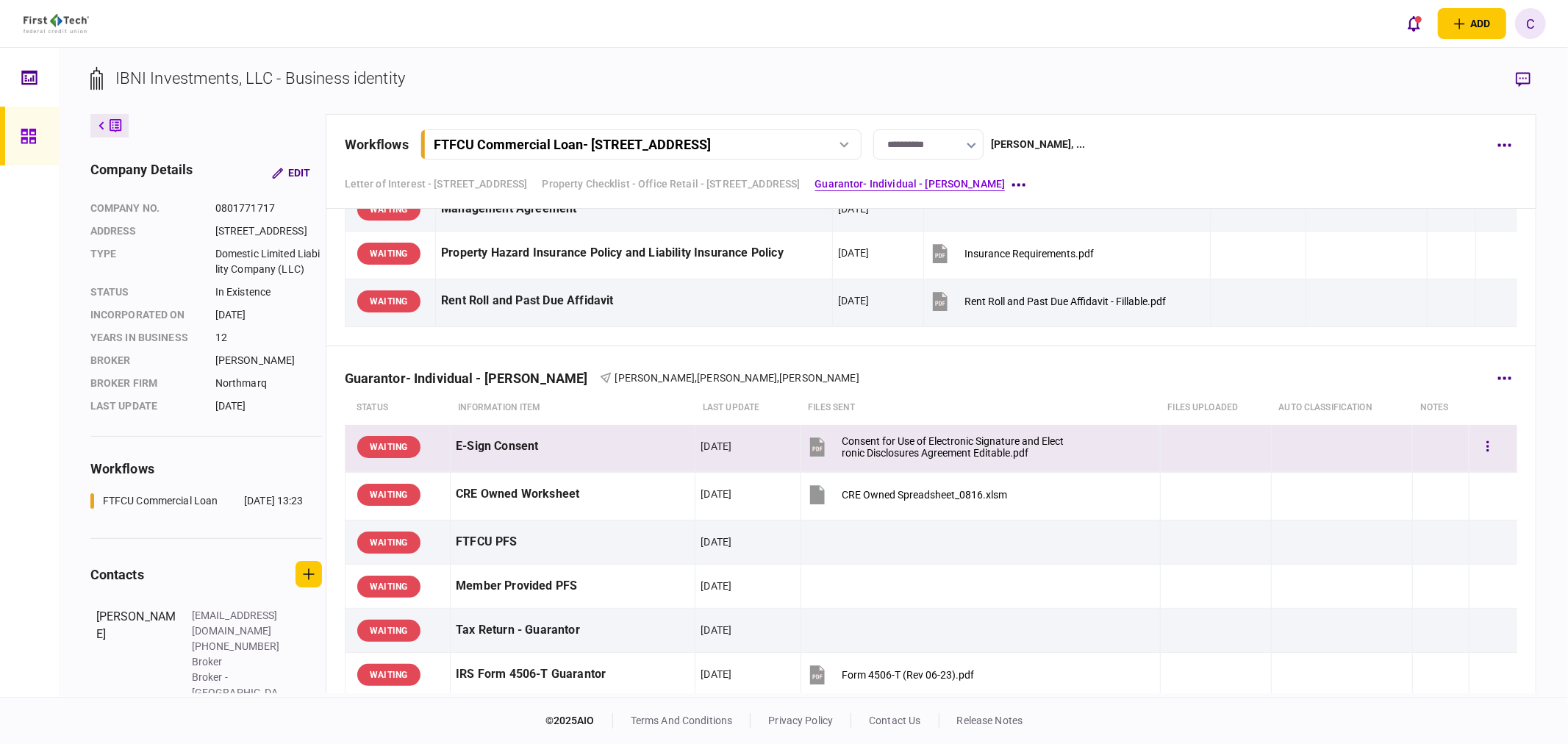
scroll to position [1143, 0]
